Goal: Task Accomplishment & Management: Manage account settings

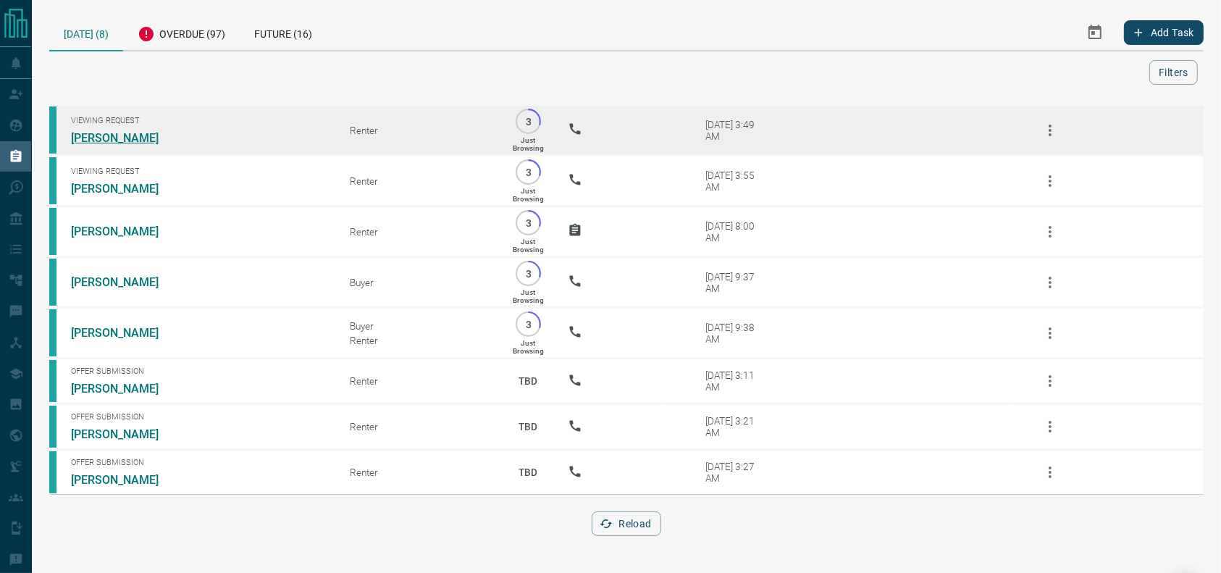
click at [163, 141] on link "[PERSON_NAME]" at bounding box center [125, 138] width 109 height 14
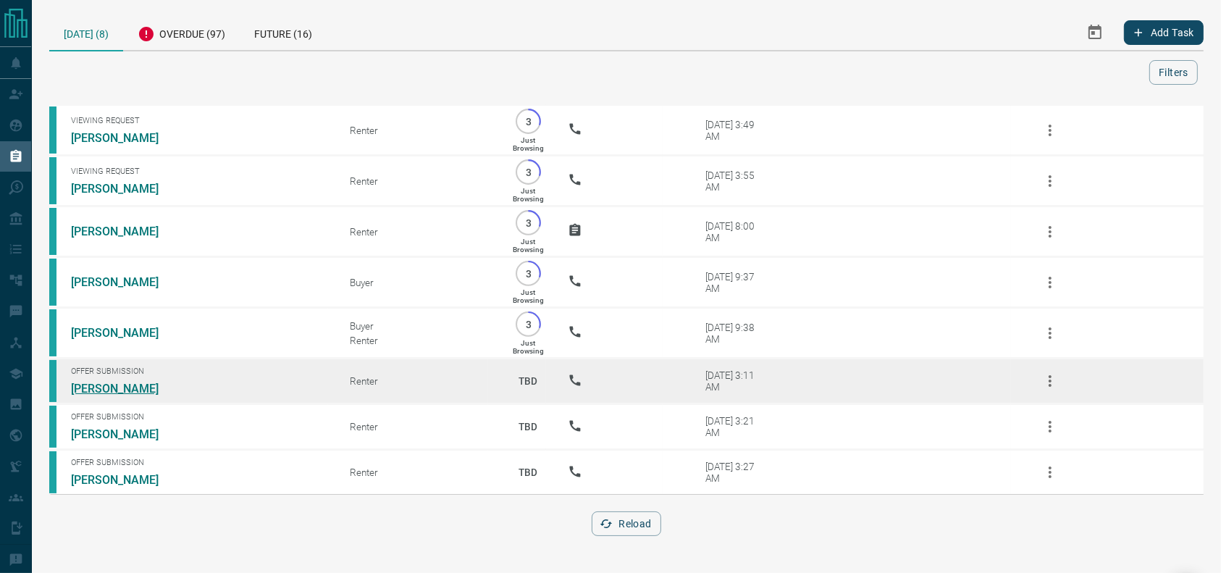
click at [104, 396] on link "[PERSON_NAME]" at bounding box center [125, 389] width 109 height 14
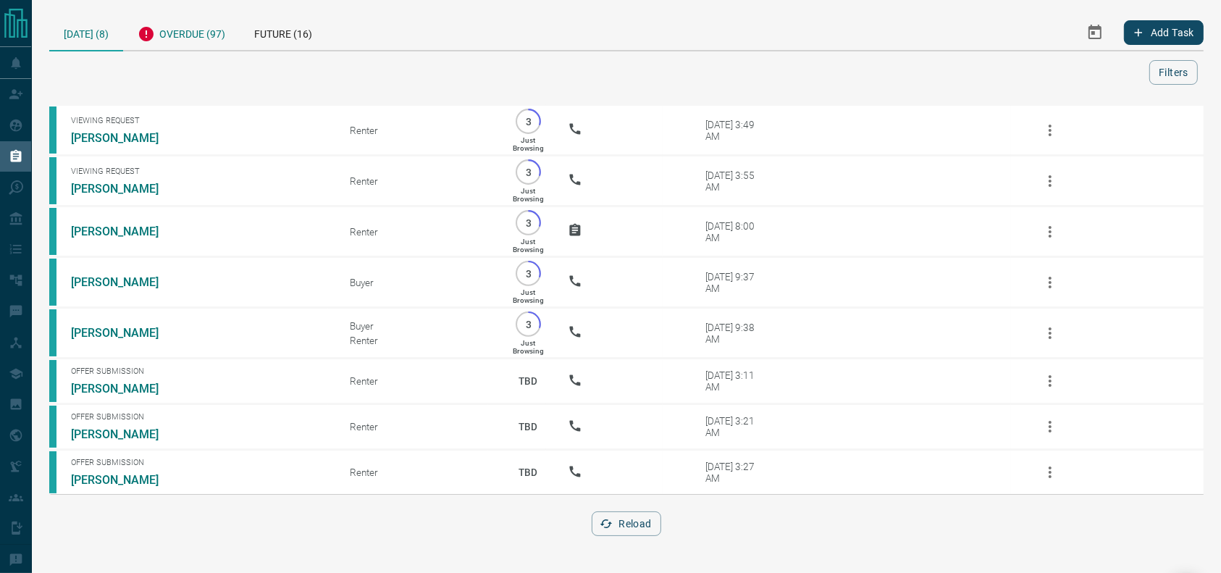
click at [180, 35] on div "Overdue (97)" at bounding box center [181, 31] width 117 height 35
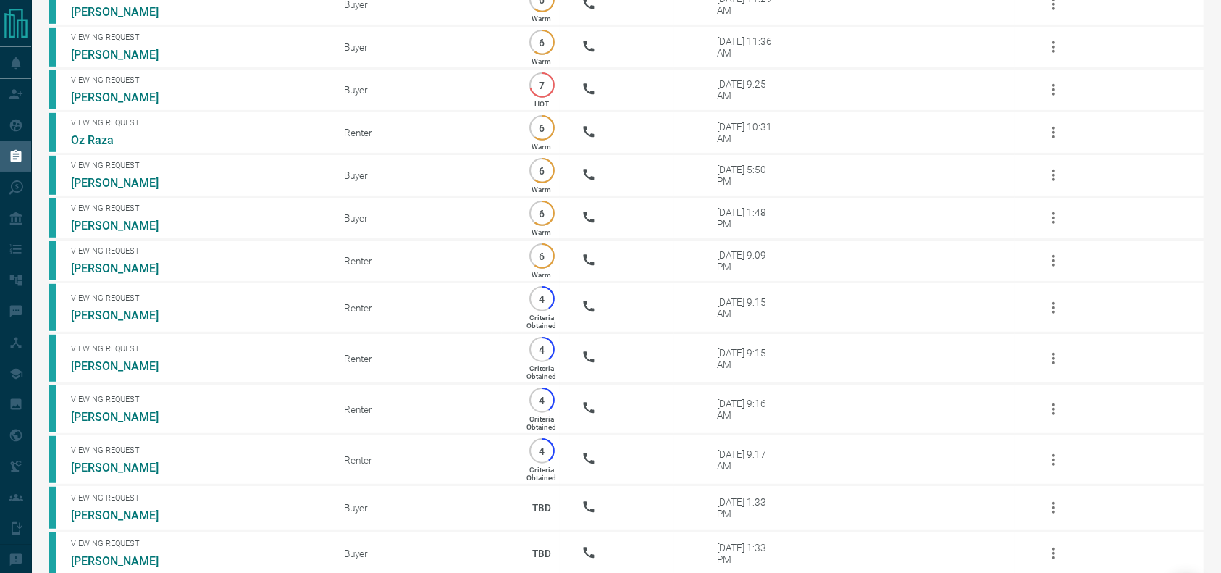
scroll to position [772, 0]
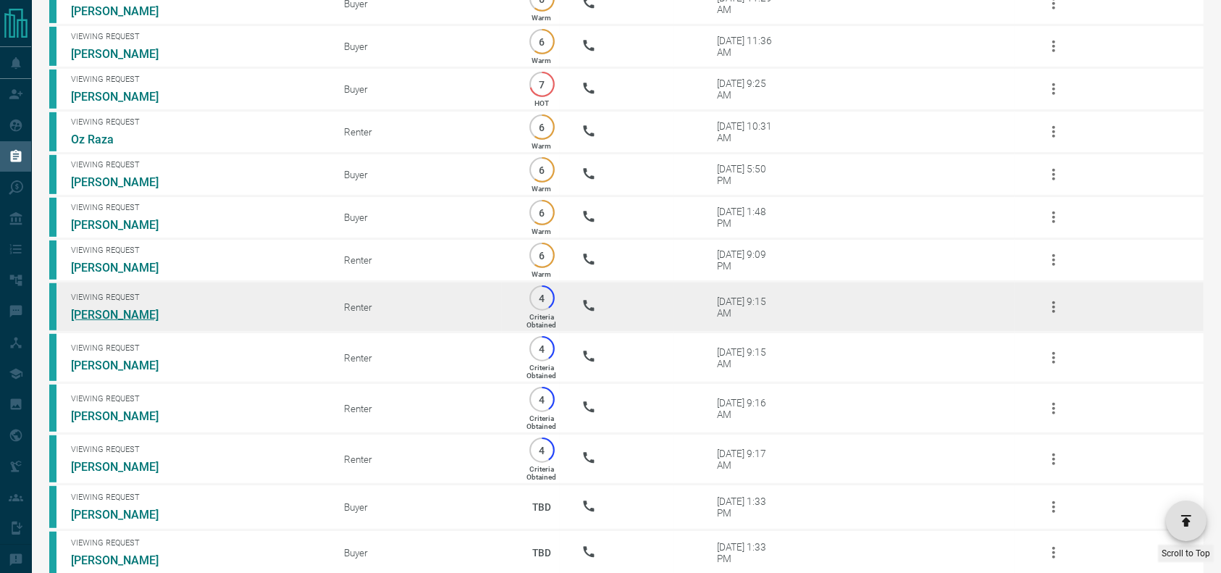
click at [127, 322] on link "[PERSON_NAME]" at bounding box center [125, 315] width 109 height 14
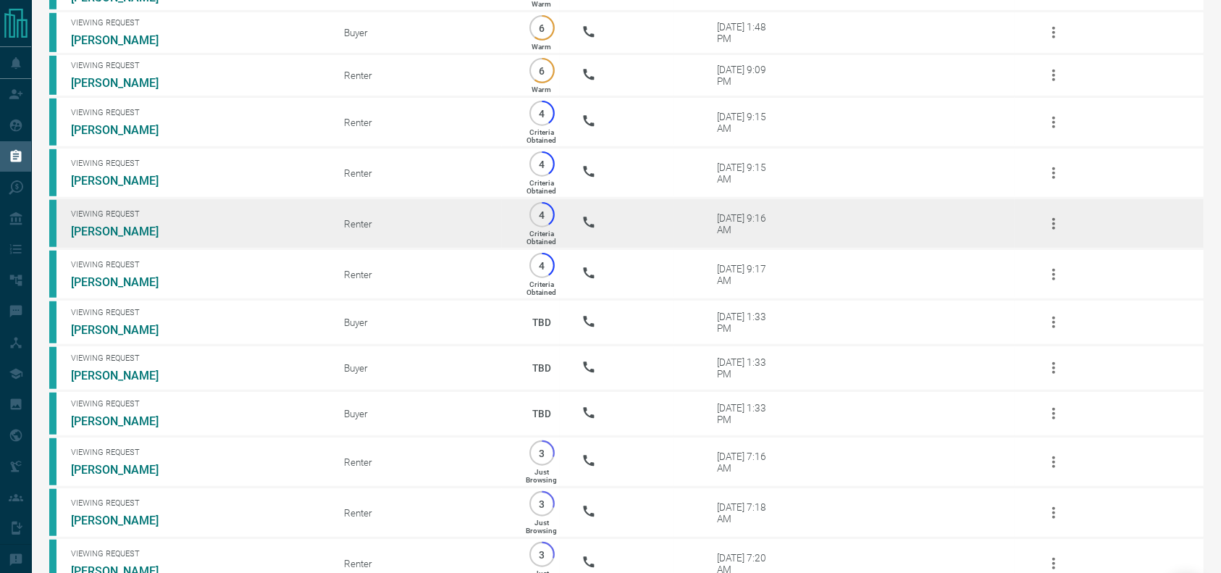
scroll to position [966, 0]
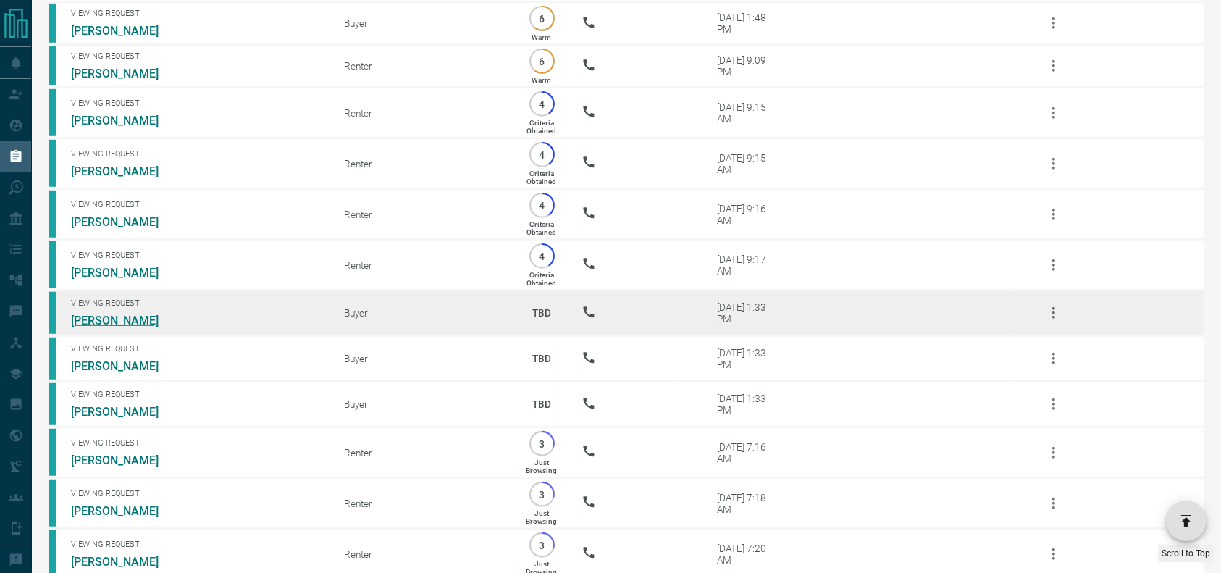
click at [146, 327] on link "[PERSON_NAME]" at bounding box center [125, 321] width 109 height 14
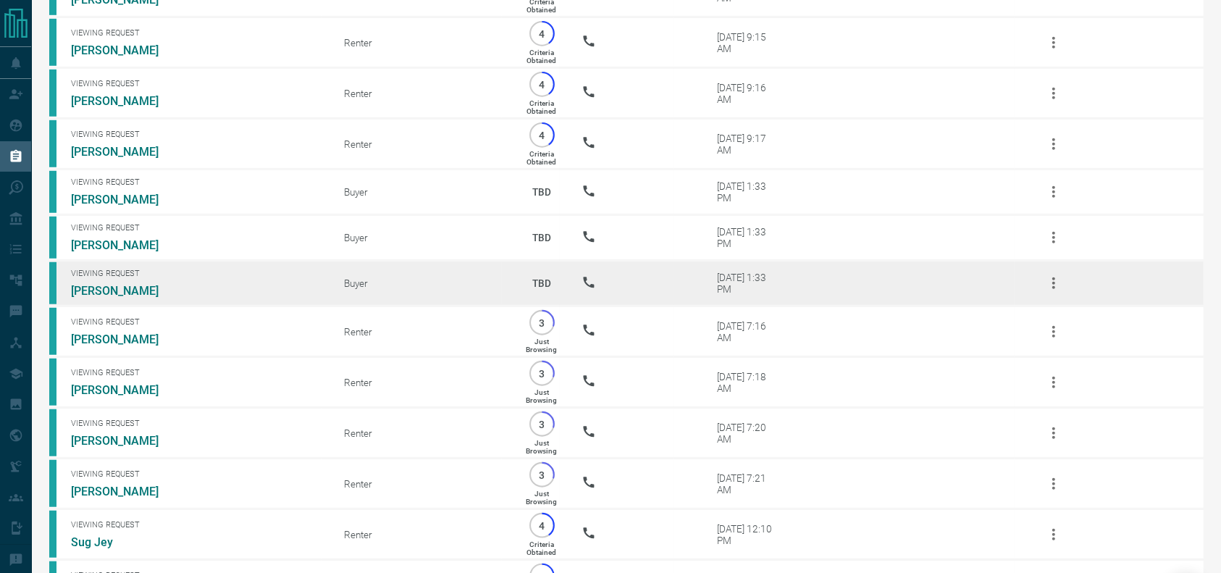
scroll to position [1087, 0]
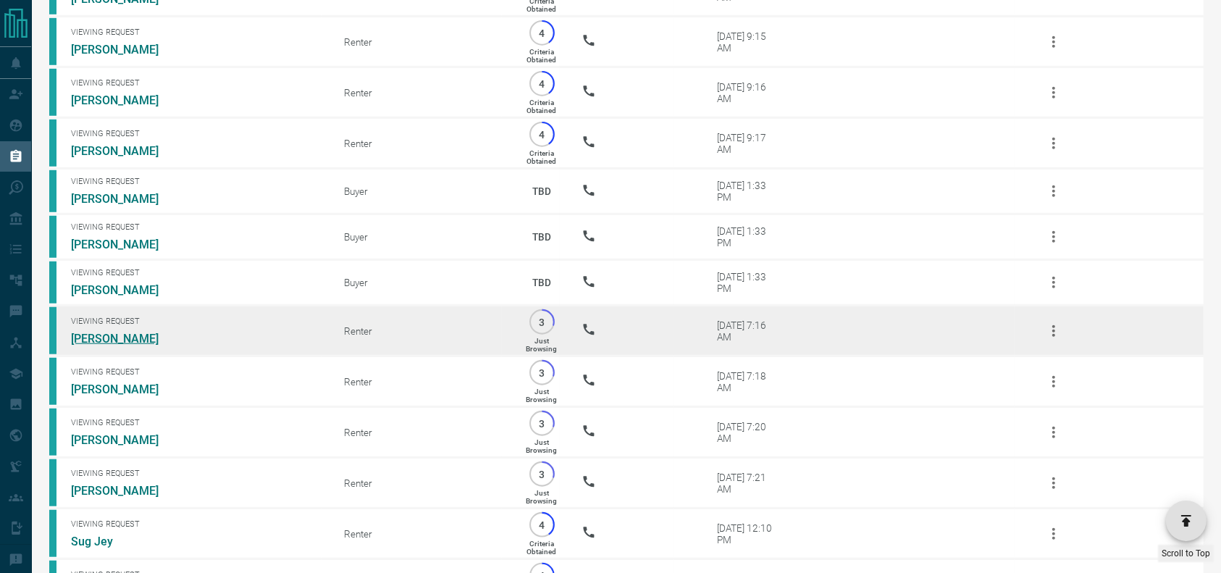
click at [162, 346] on link "[PERSON_NAME]" at bounding box center [125, 339] width 109 height 14
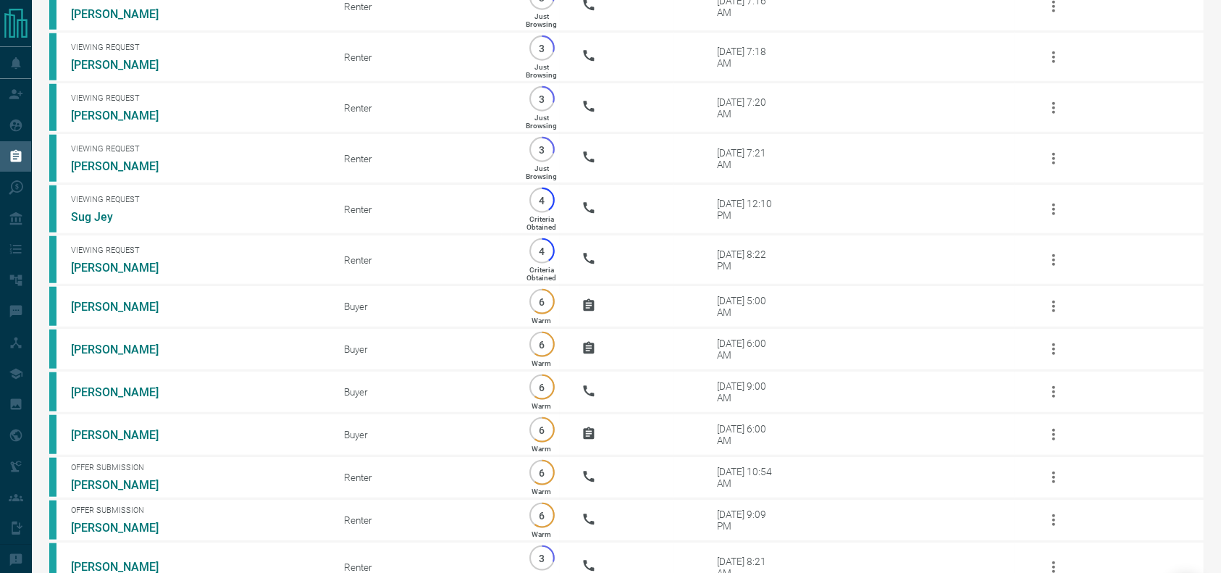
scroll to position [1413, 0]
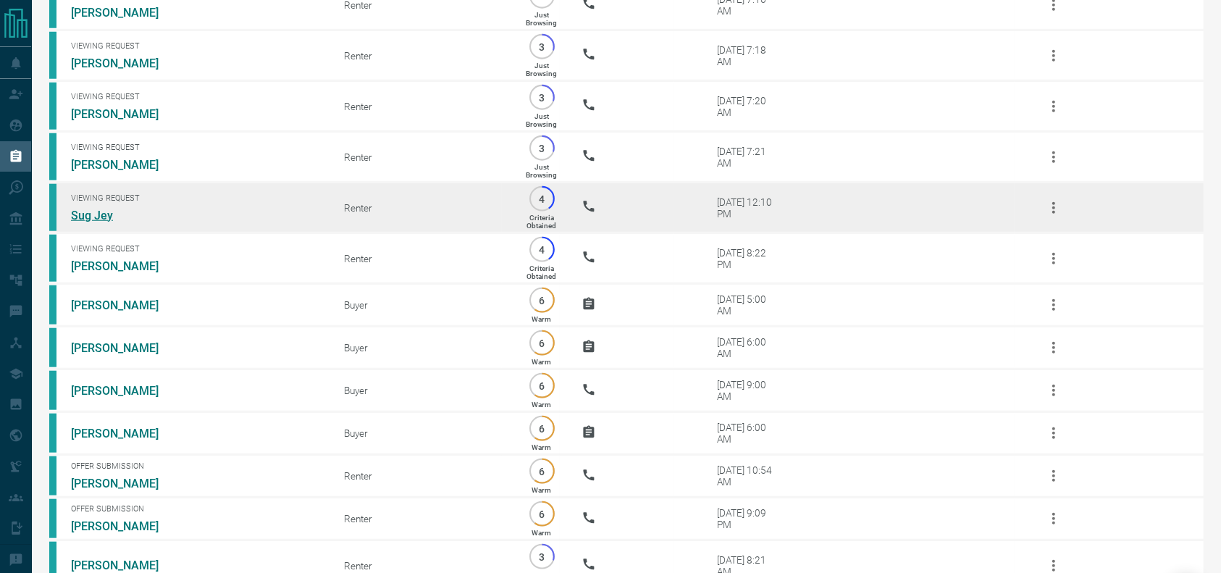
click at [81, 222] on link "Sug Jey" at bounding box center [125, 216] width 109 height 14
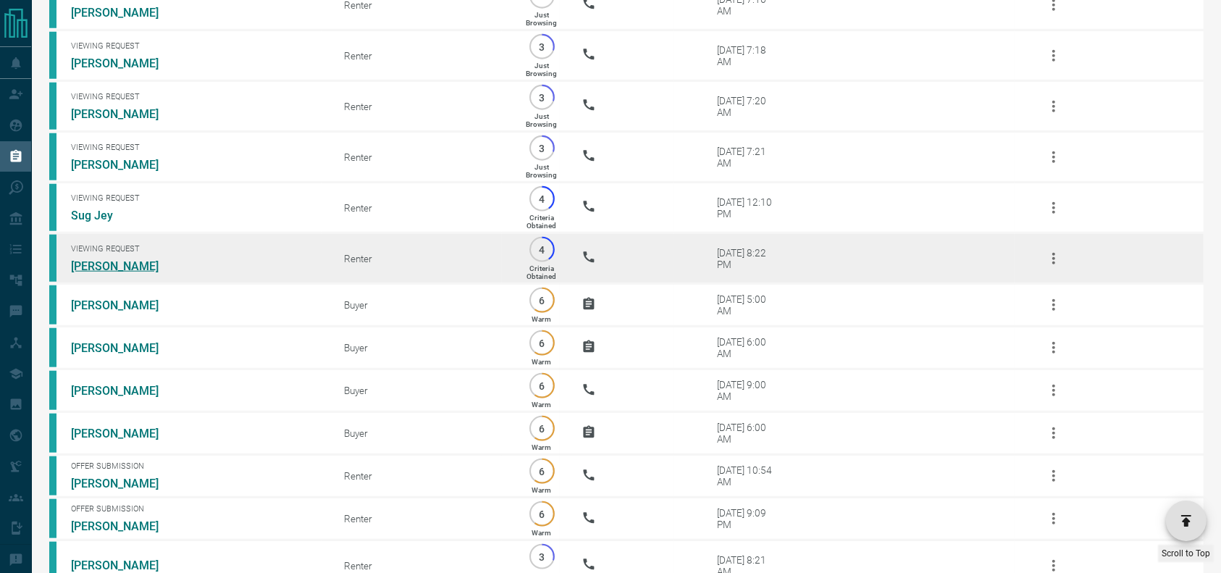
click at [101, 273] on link "[PERSON_NAME]" at bounding box center [125, 266] width 109 height 14
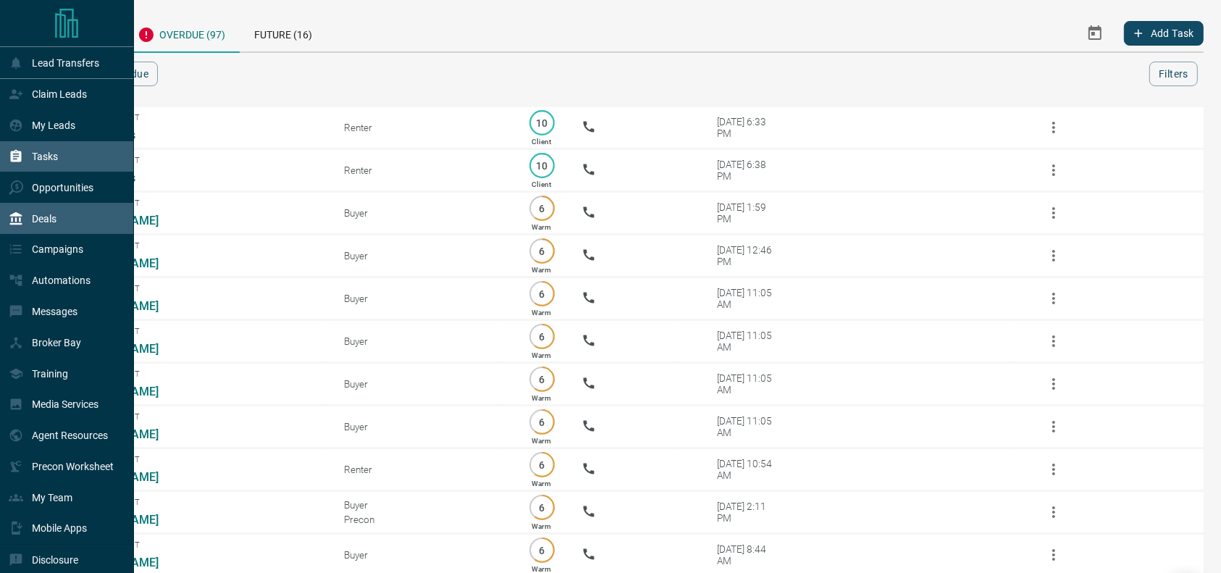
scroll to position [44, 0]
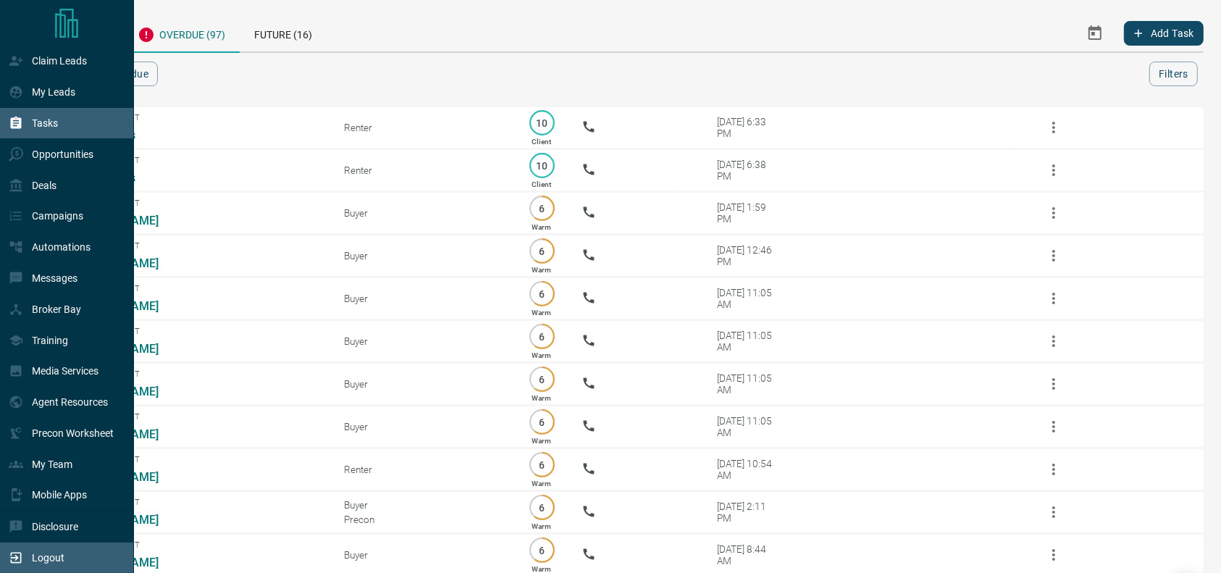
click at [29, 565] on div "Logout" at bounding box center [37, 558] width 56 height 24
